Goal: Task Accomplishment & Management: Manage account settings

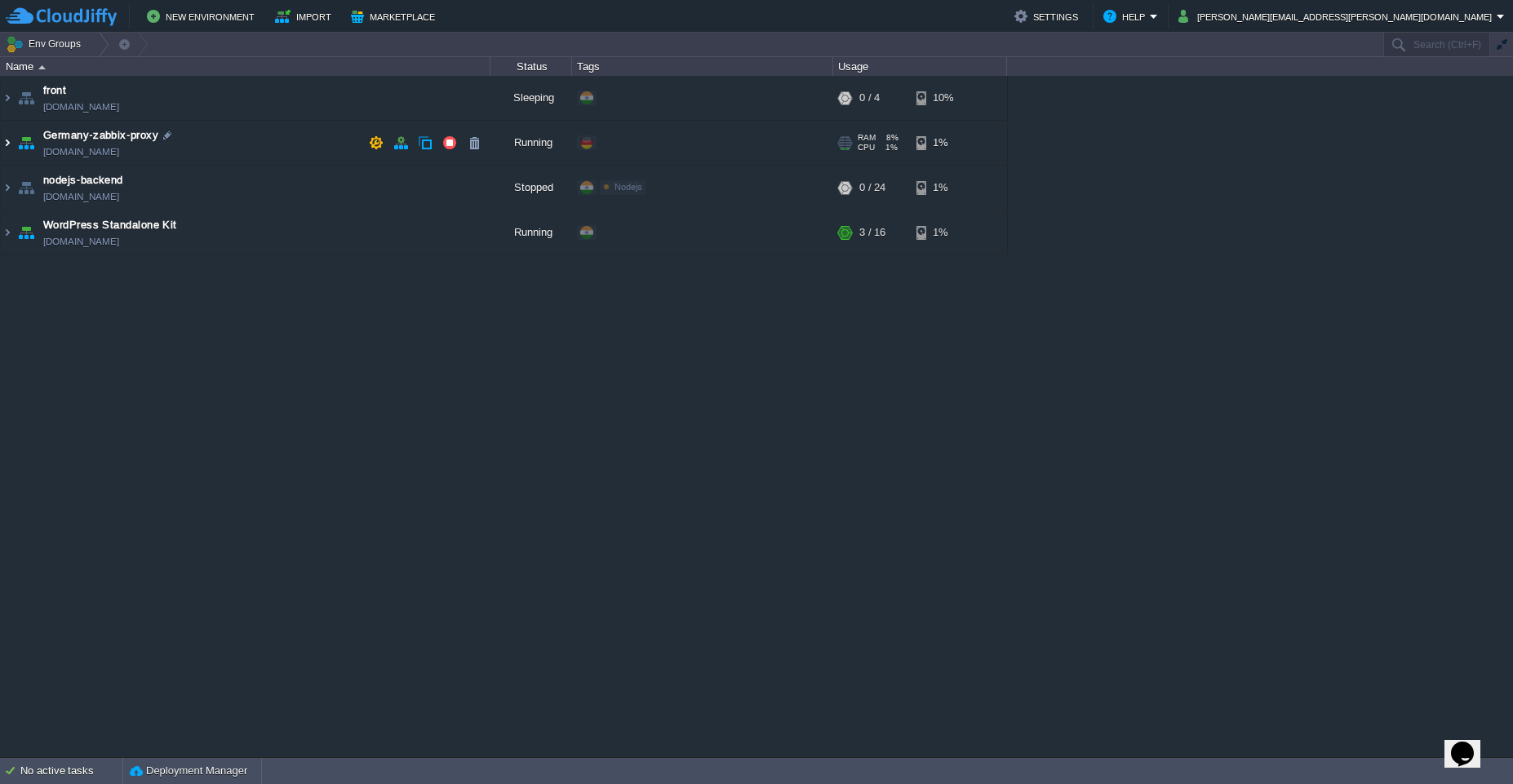
click at [7, 149] on img at bounding box center [7, 142] width 13 height 44
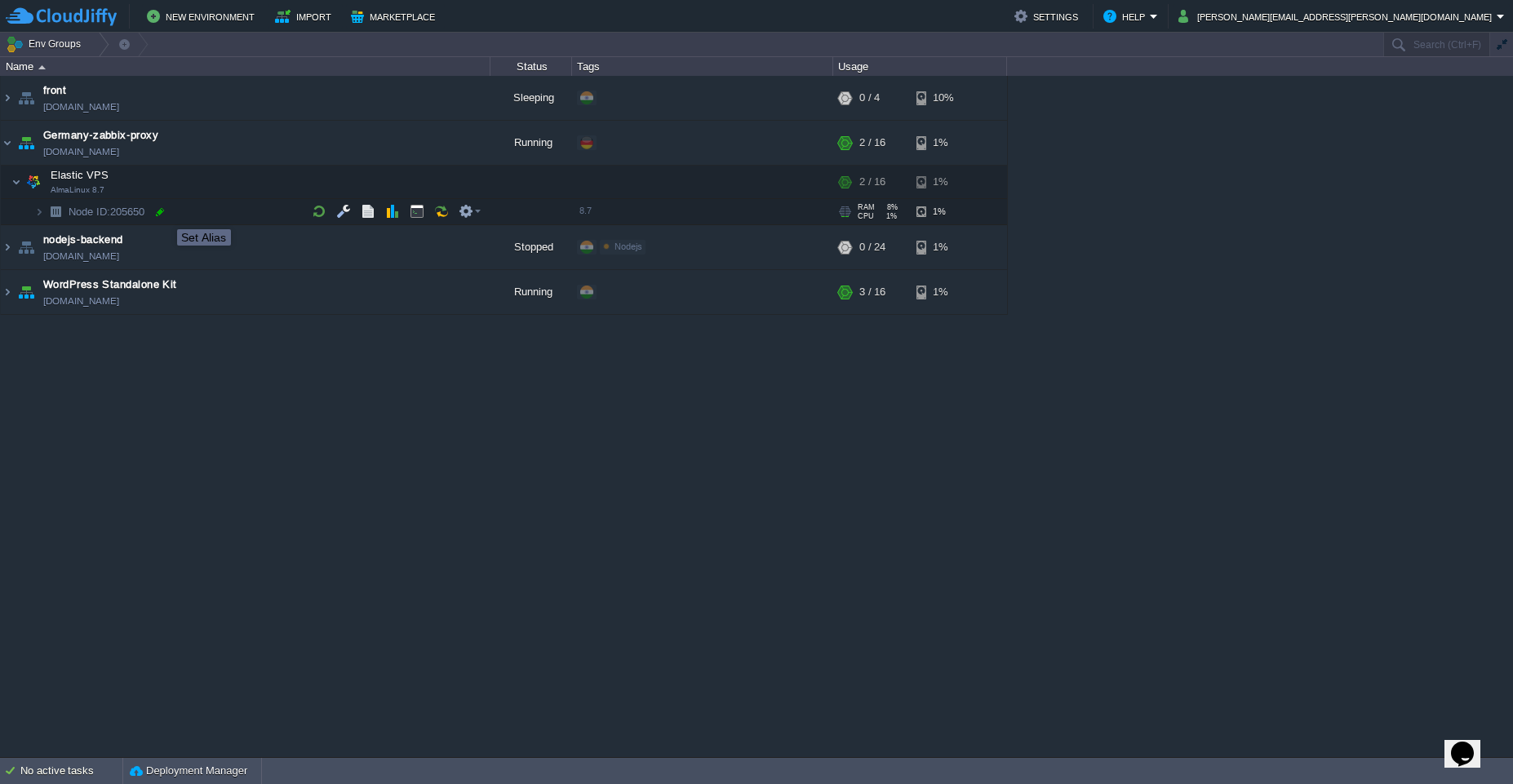
click at [163, 214] on div at bounding box center [160, 212] width 15 height 15
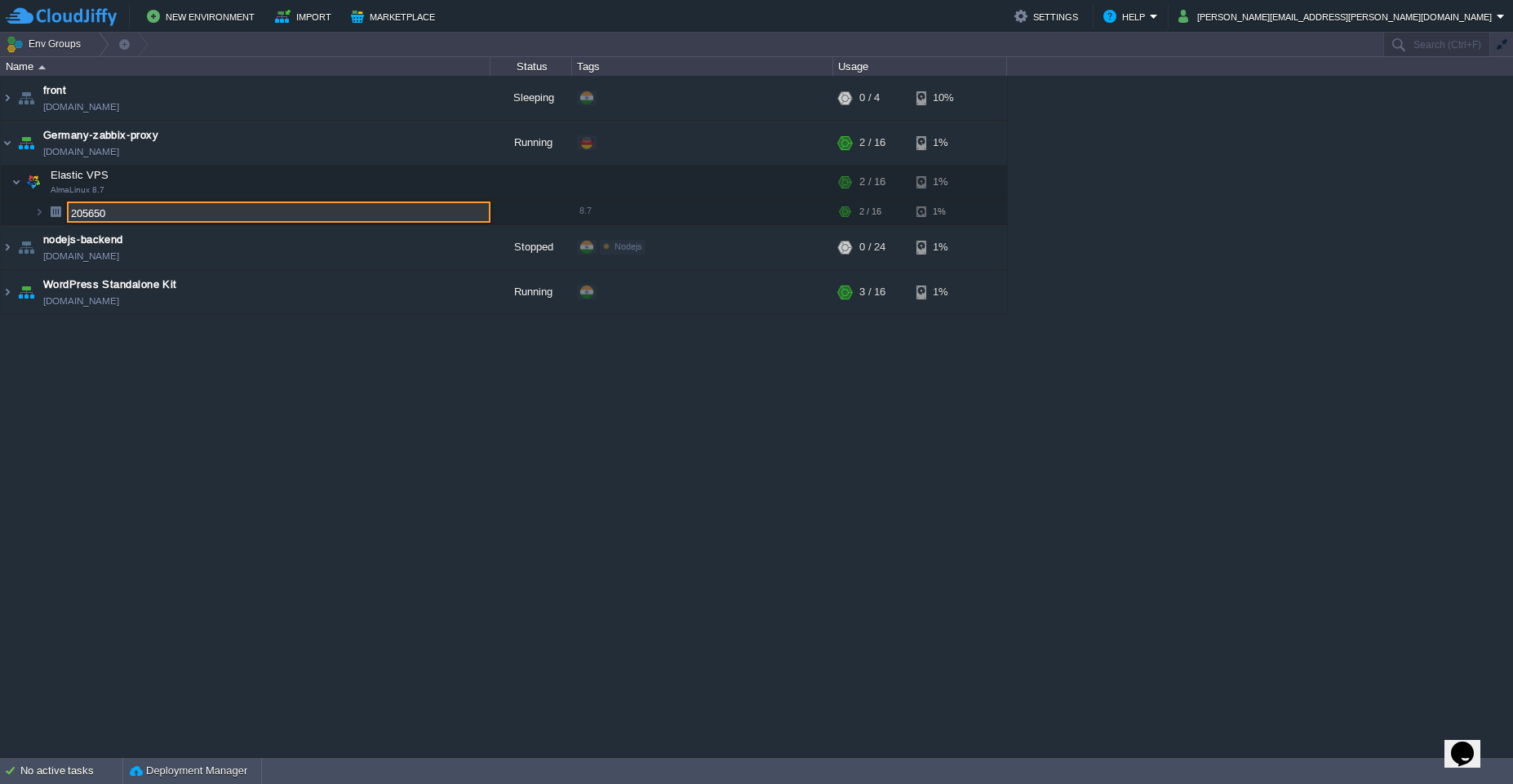
click at [150, 218] on input "205650" at bounding box center [278, 212] width 423 height 21
click at [151, 220] on input "205650" at bounding box center [278, 212] width 423 height 21
drag, startPoint x: 151, startPoint y: 220, endPoint x: 62, endPoint y: 215, distance: 89.1
click at [62, 215] on div "front [DOMAIN_NAME] Sleeping + Add to Env Group RAM 0% CPU 0% 0 / 4 10% Germany…" at bounding box center [756, 416] width 1513 height 681
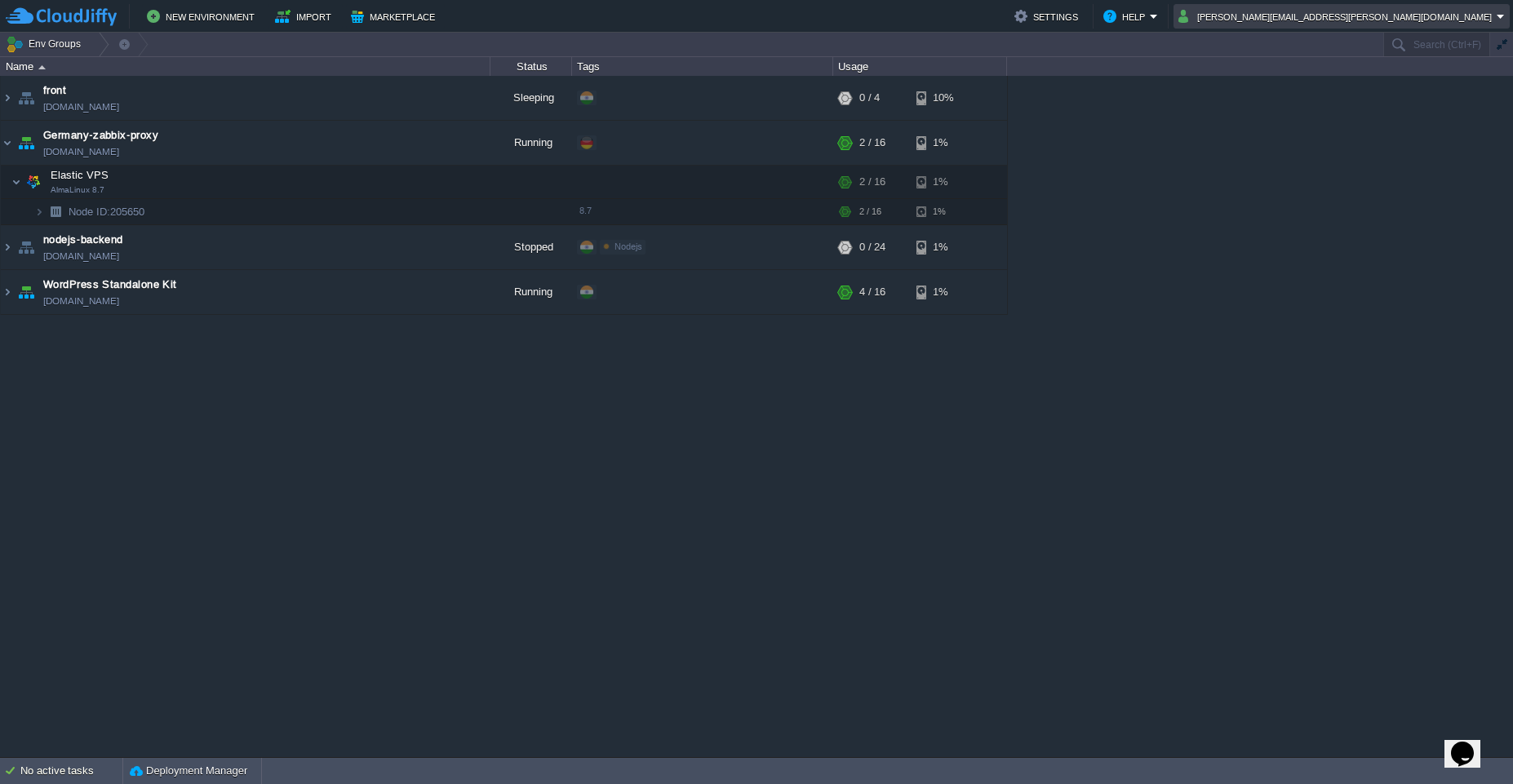
click at [1498, 20] on em "[PERSON_NAME][EMAIL_ADDRESS][PERSON_NAME][DOMAIN_NAME]" at bounding box center [1341, 16] width 326 height 20
click at [1336, 91] on span "Sign out" at bounding box center [1350, 86] width 39 height 12
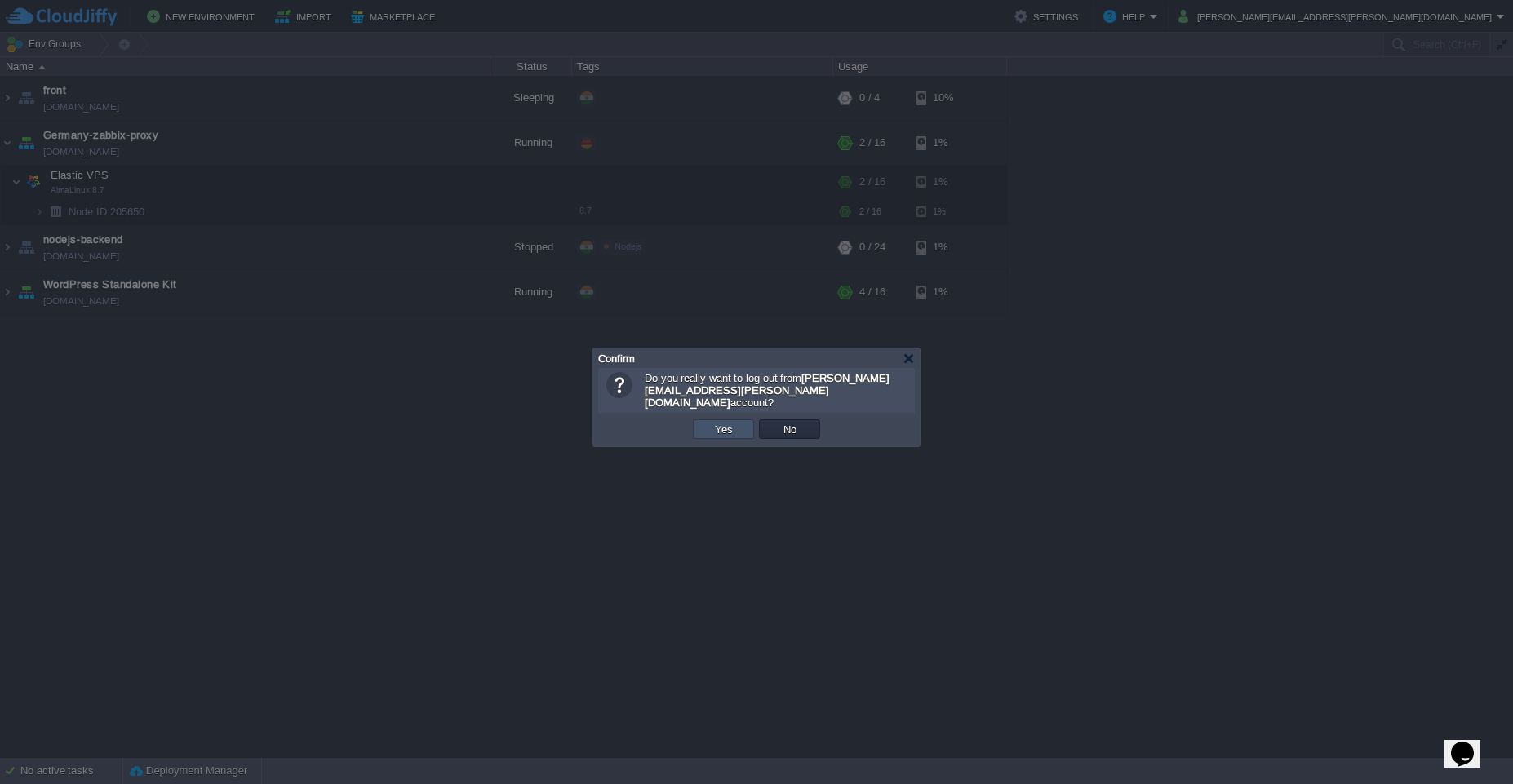
click at [721, 421] on button "Yes" at bounding box center [724, 429] width 28 height 15
